Goal: Check status: Check status

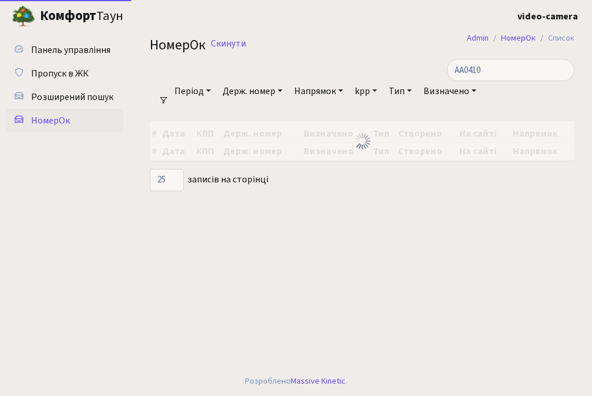
select select "25"
click at [529, 67] on input "AA0410" at bounding box center [511, 70] width 128 height 22
click at [243, 42] on link "Скинути" at bounding box center [228, 43] width 35 height 11
select select "25"
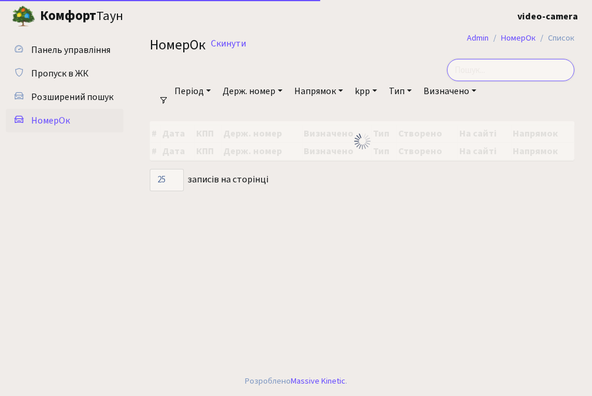
click at [525, 74] on input "search" at bounding box center [511, 70] width 128 height 22
click at [505, 71] on input "1788КА" at bounding box center [511, 70] width 128 height 22
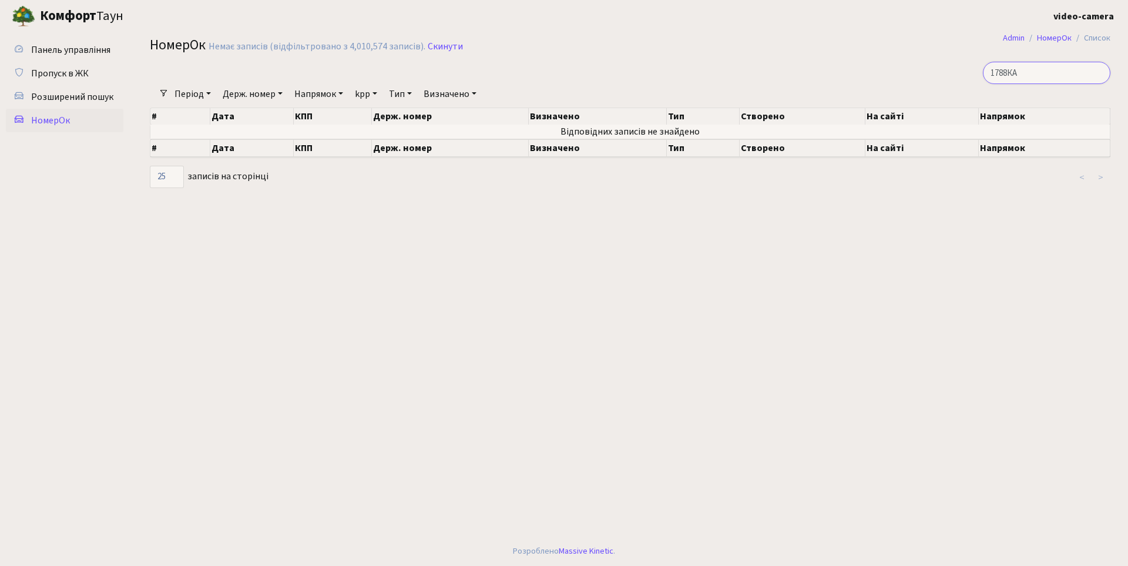
click at [592, 71] on input "1788КА" at bounding box center [1047, 73] width 128 height 22
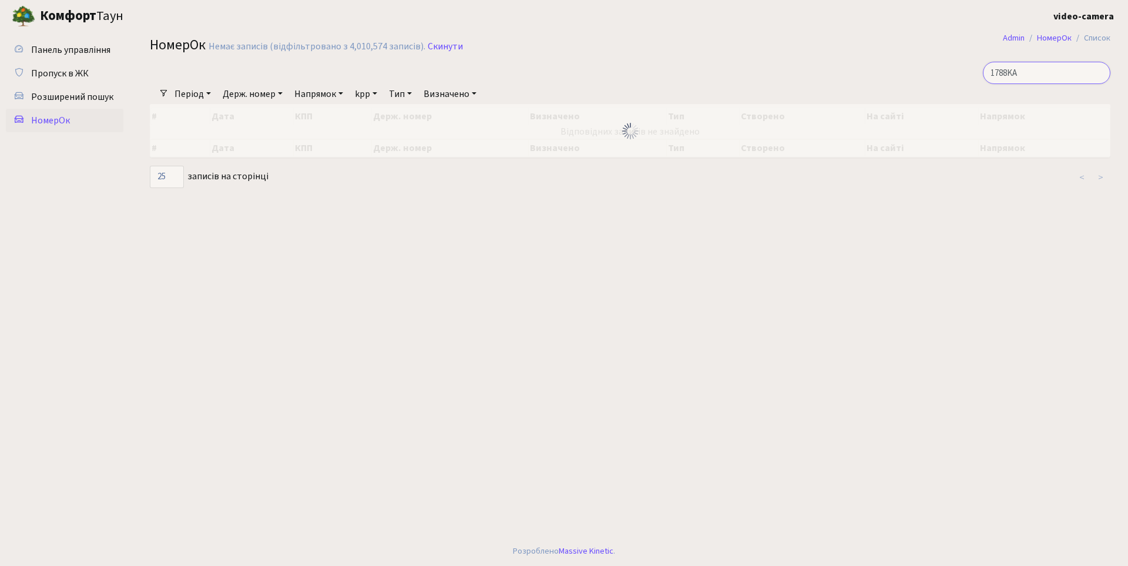
type input "1788KA"
click at [592, 75] on input "1788KA" at bounding box center [1047, 73] width 128 height 22
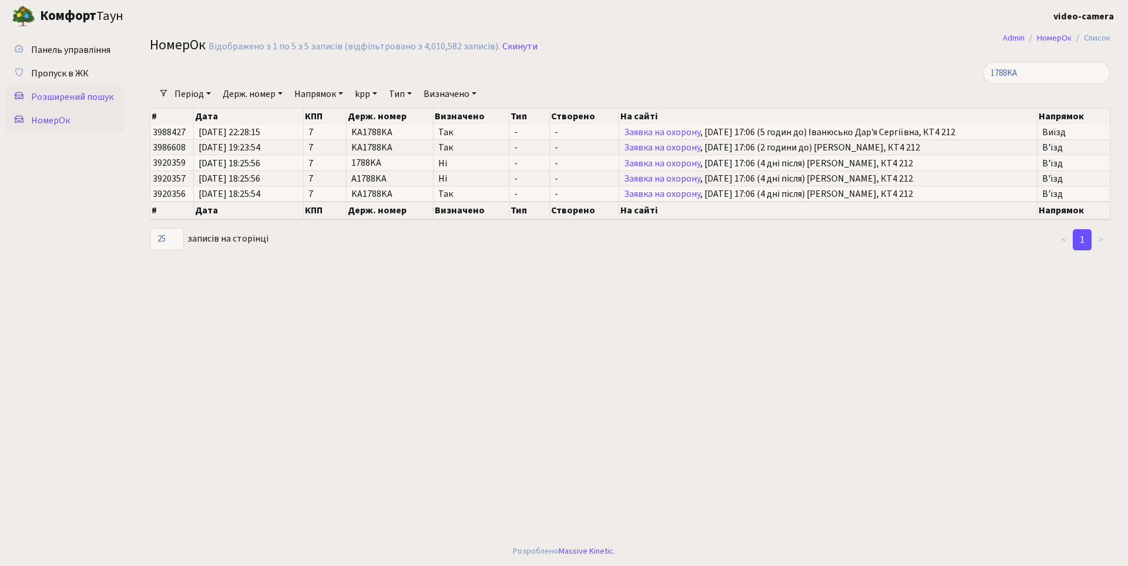
click at [92, 94] on span "Розширений пошук" at bounding box center [72, 97] width 82 height 13
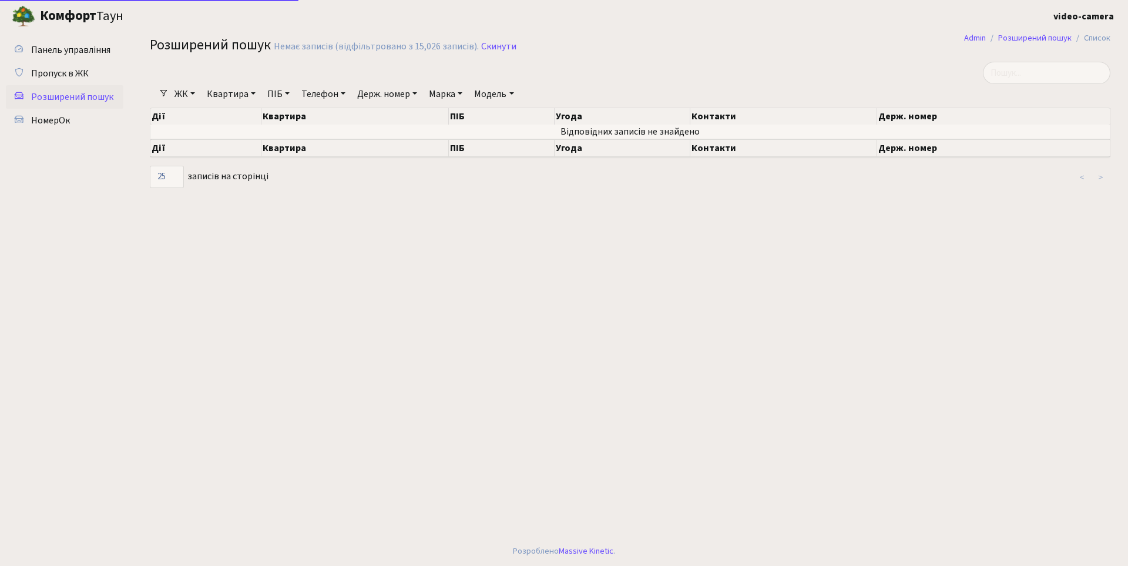
select select "25"
click at [398, 89] on link "Держ. номер" at bounding box center [387, 94] width 69 height 20
type input "1788"
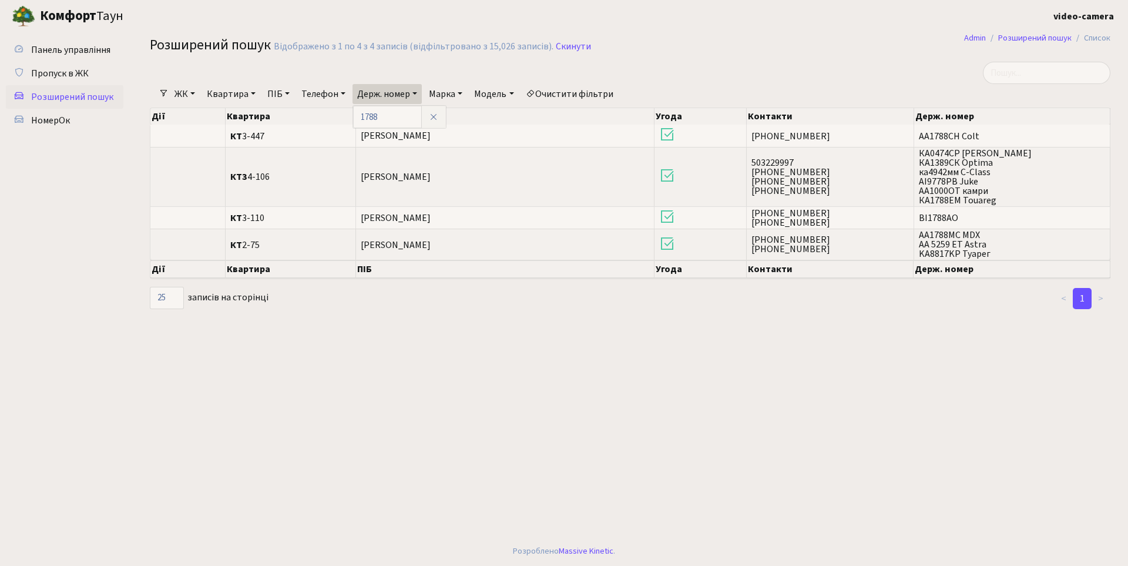
click at [503, 453] on main "Admin Розширений пошук Список Розширений пошук Відображено з 1 по 4 з 4 записів…" at bounding box center [630, 284] width 996 height 504
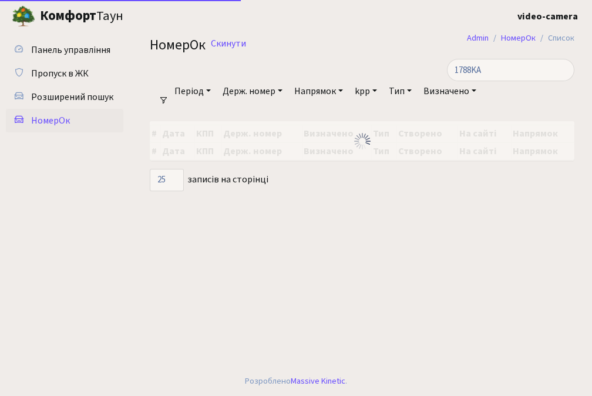
select select "25"
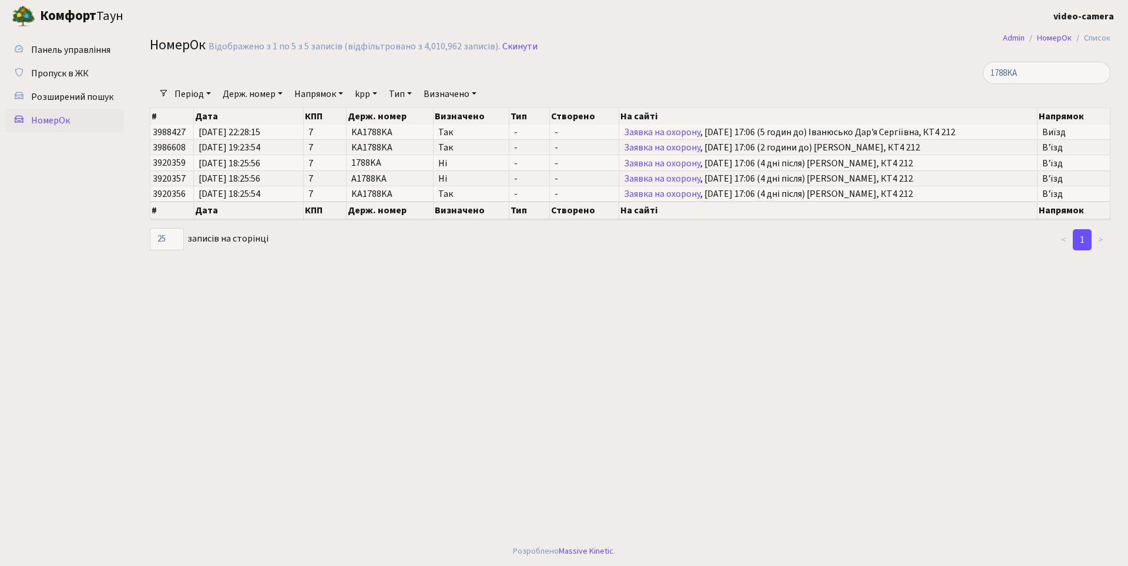
click at [198, 97] on link "Період" at bounding box center [193, 94] width 46 height 20
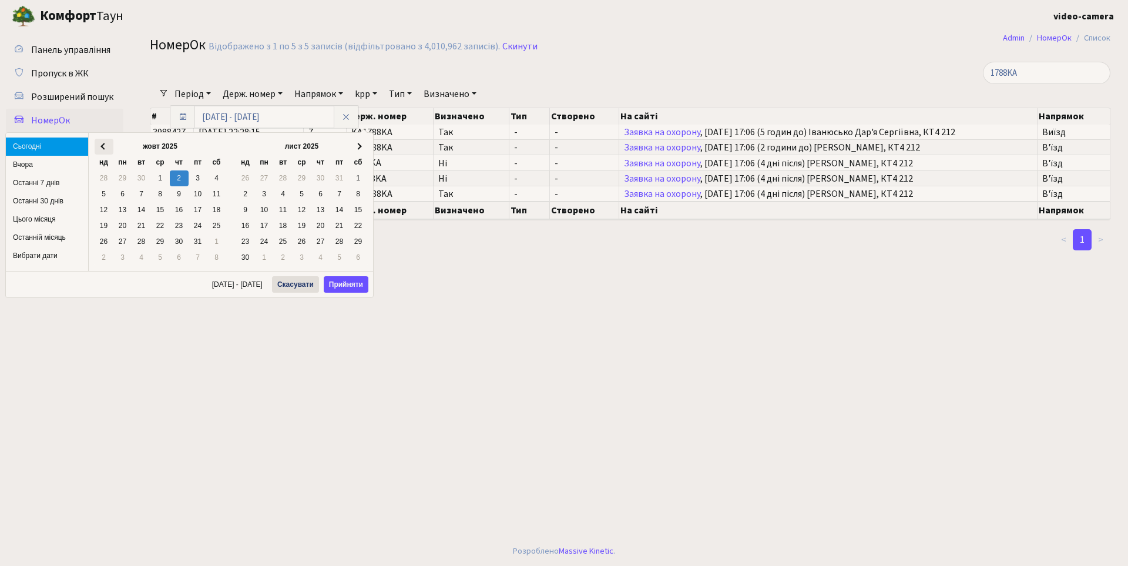
click at [106, 146] on span at bounding box center [104, 146] width 6 height 6
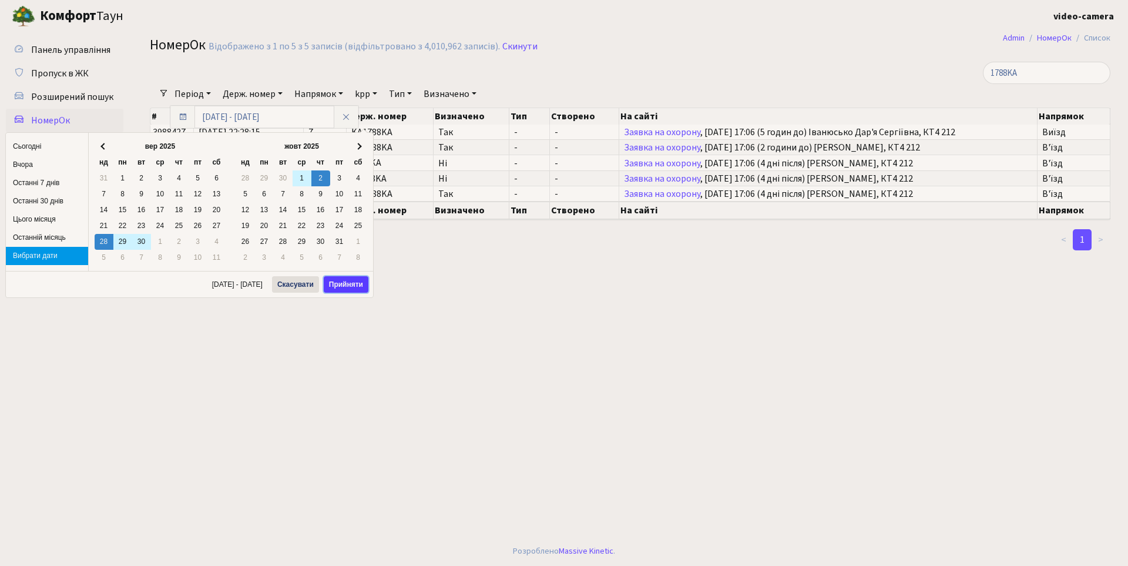
click at [336, 287] on button "Прийняти" at bounding box center [346, 284] width 45 height 16
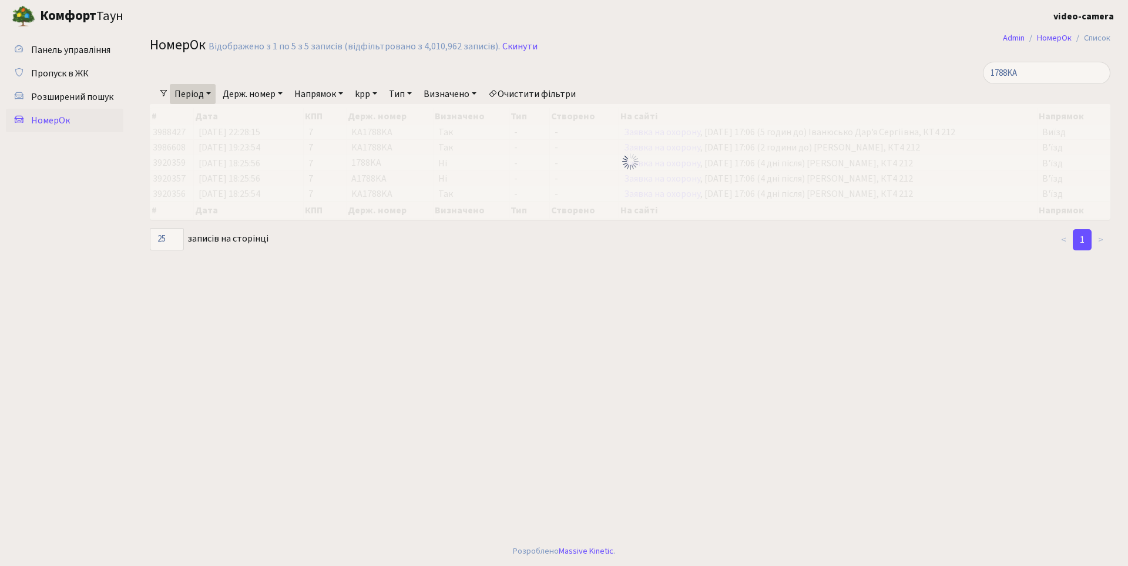
click at [272, 92] on link "Держ. номер" at bounding box center [252, 94] width 69 height 20
click at [267, 115] on input "text" at bounding box center [253, 117] width 69 height 22
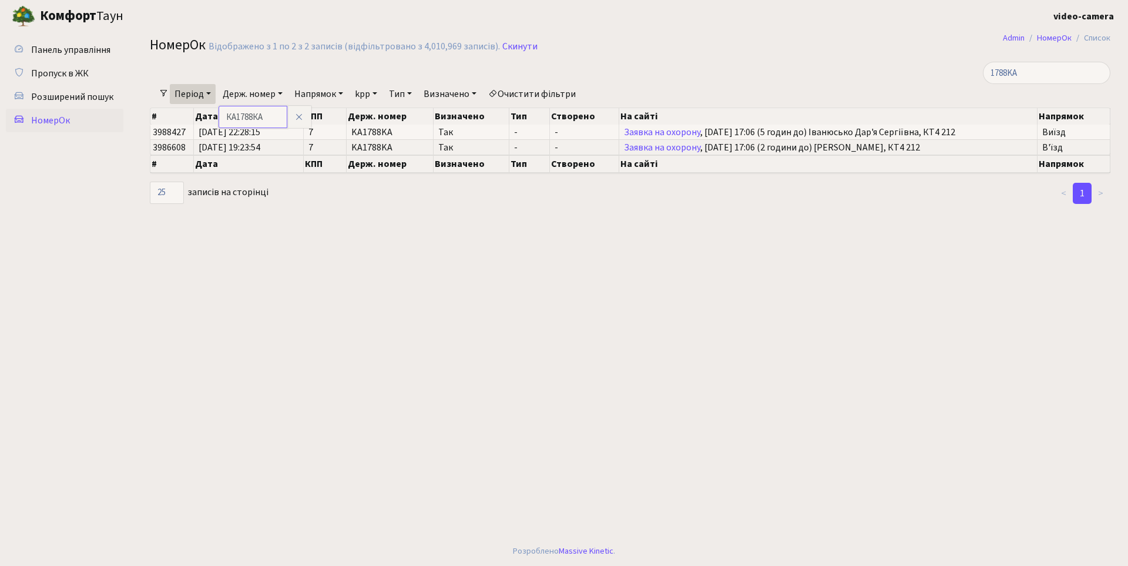
type input "КА1788КА"
click at [203, 91] on link "Період" at bounding box center [193, 94] width 46 height 20
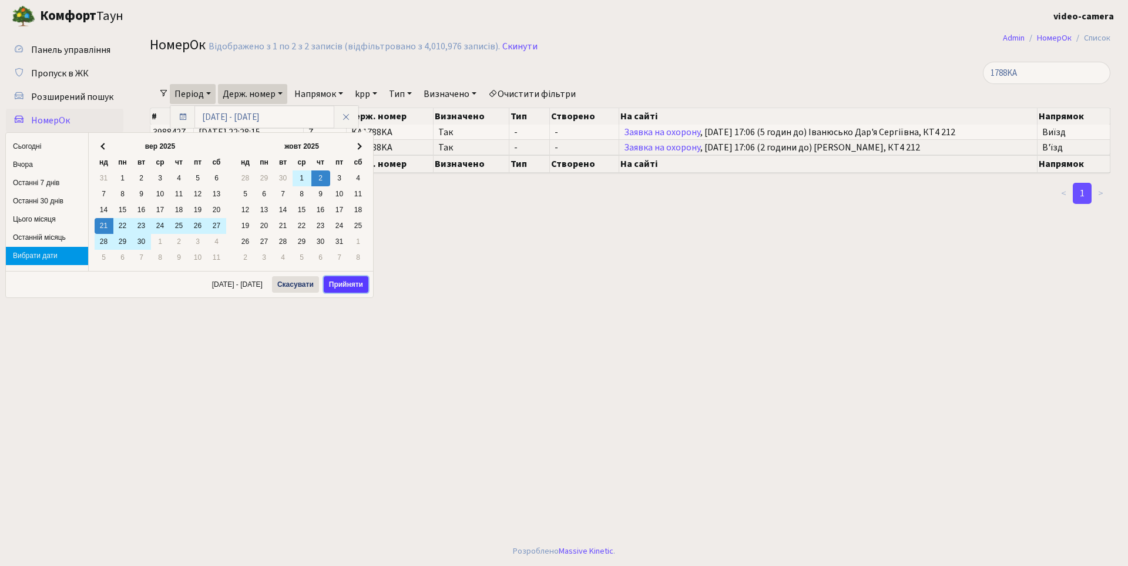
click at [350, 287] on button "Прийняти" at bounding box center [346, 284] width 45 height 16
